Goal: Task Accomplishment & Management: Complete application form

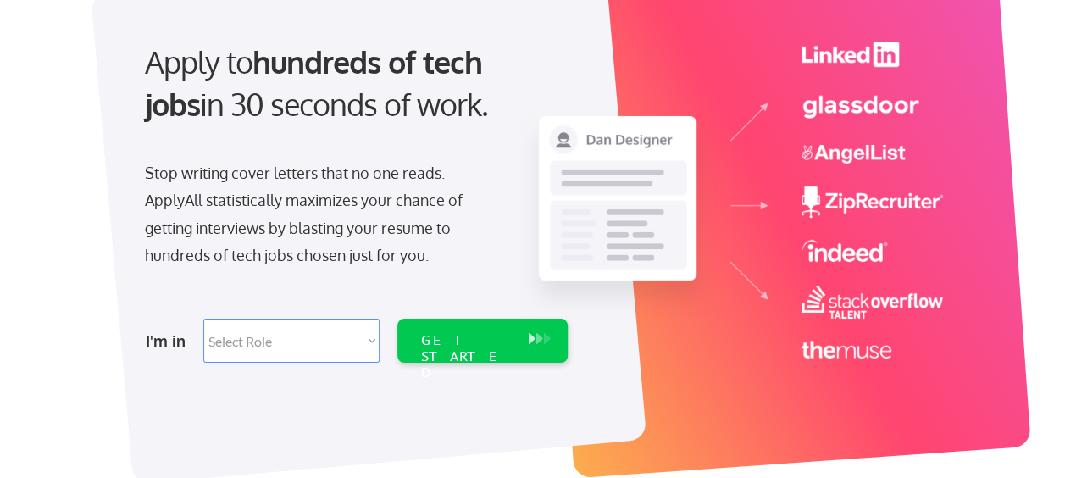
scroll to position [169, 0]
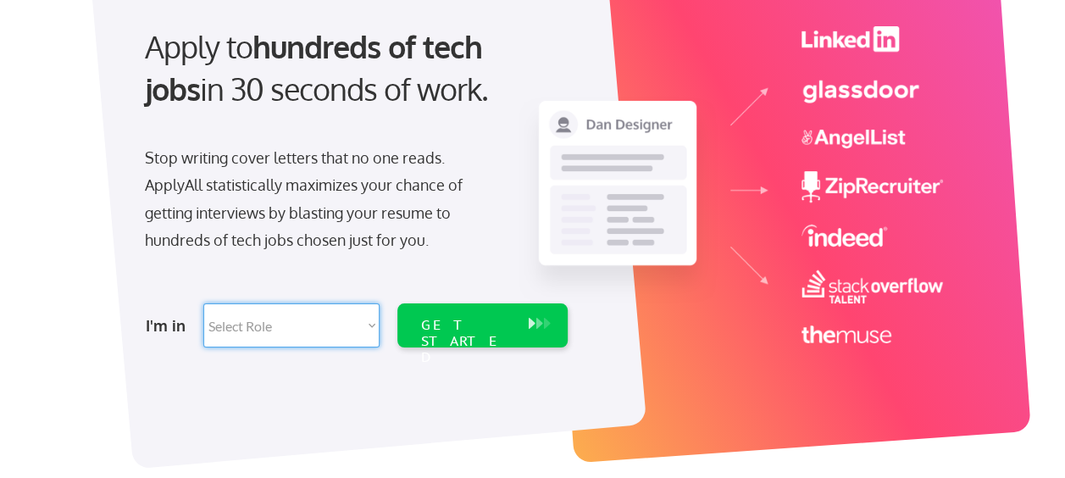
click at [298, 319] on select "Select Role Software Engineering Product Management Customer Success Sales UI/U…" at bounding box center [291, 325] width 176 height 44
select select ""it_security""
click at [203, 303] on select "Select Role Software Engineering Product Management Customer Success Sales UI/U…" at bounding box center [291, 325] width 176 height 44
select select ""it_security""
click at [463, 328] on div "GET STARTED" at bounding box center [467, 325] width 108 height 44
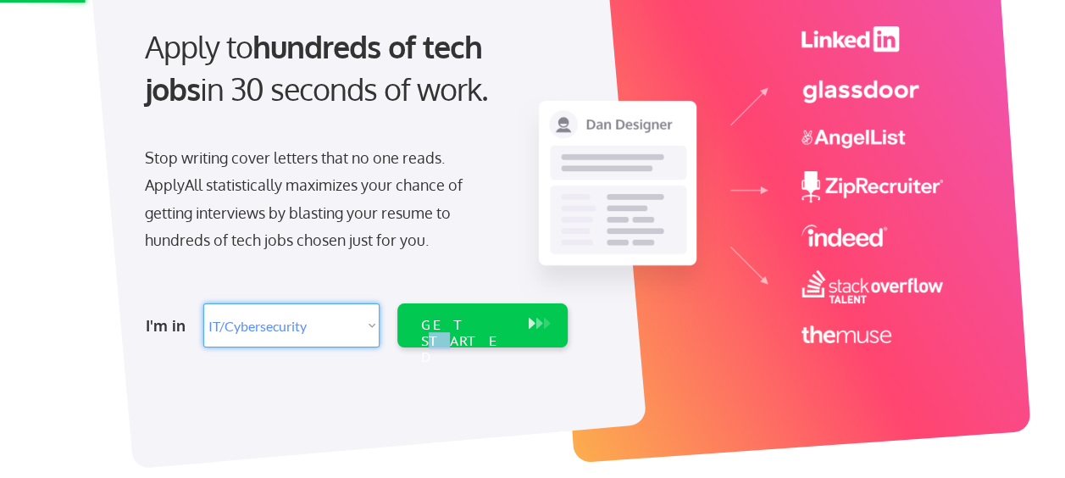
drag, startPoint x: 463, startPoint y: 328, endPoint x: 329, endPoint y: 325, distance: 134.8
click at [329, 325] on select "Select Role Software Engineering Product Management Customer Success Sales UI/U…" at bounding box center [291, 325] width 176 height 44
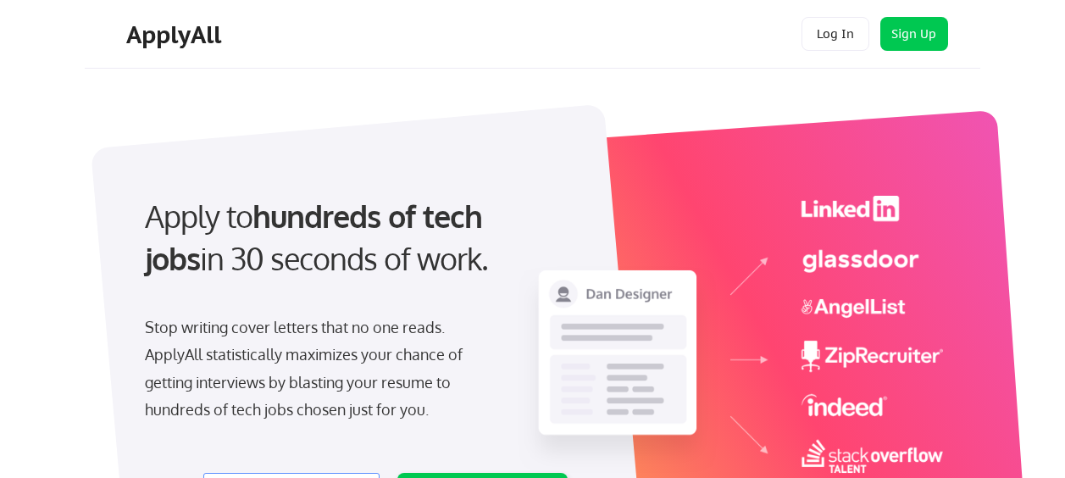
select select ""it_security""
